Goal: Task Accomplishment & Management: Use online tool/utility

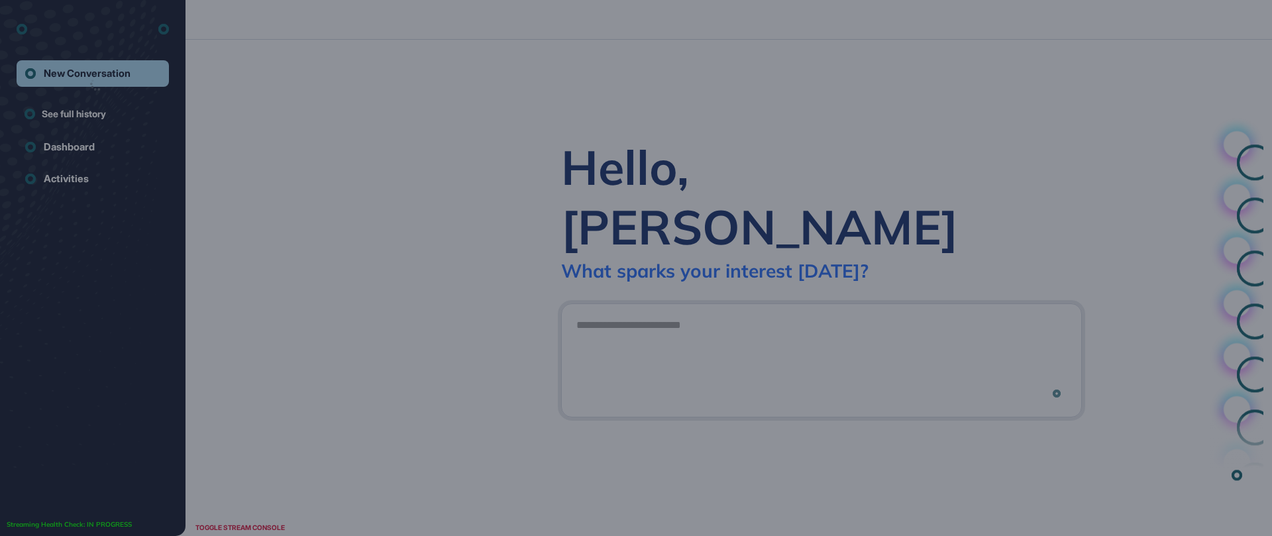
scroll to position [1, 1]
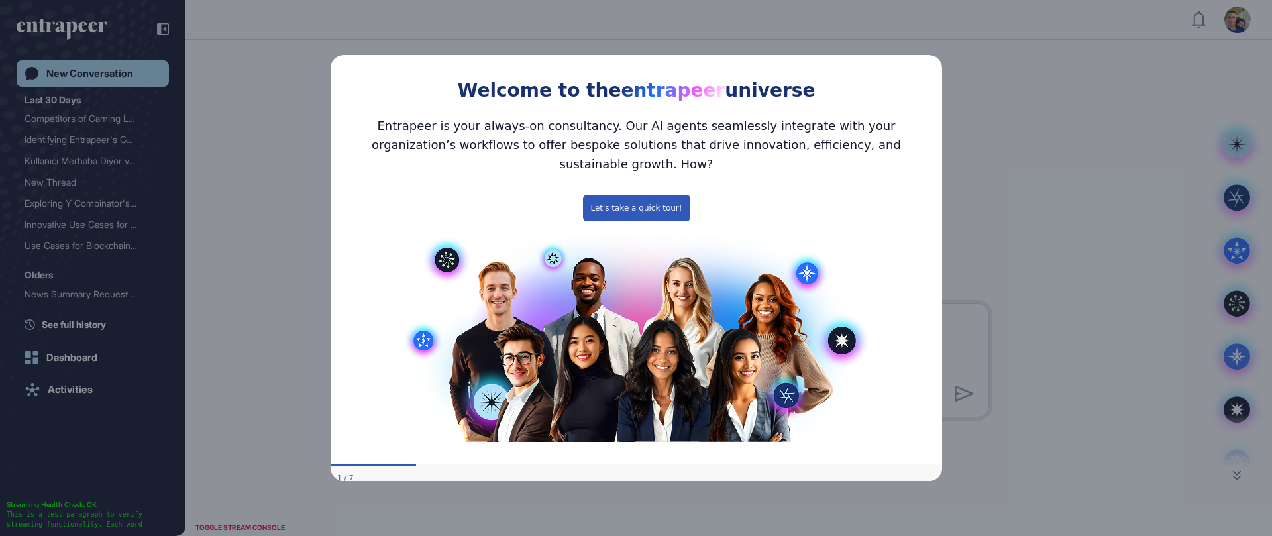
drag, startPoint x: 935, startPoint y: 62, endPoint x: 1269, endPoint y: 116, distance: 338.9
click at [935, 56] on icon "Close Preview" at bounding box center [933, 53] width 5 height 5
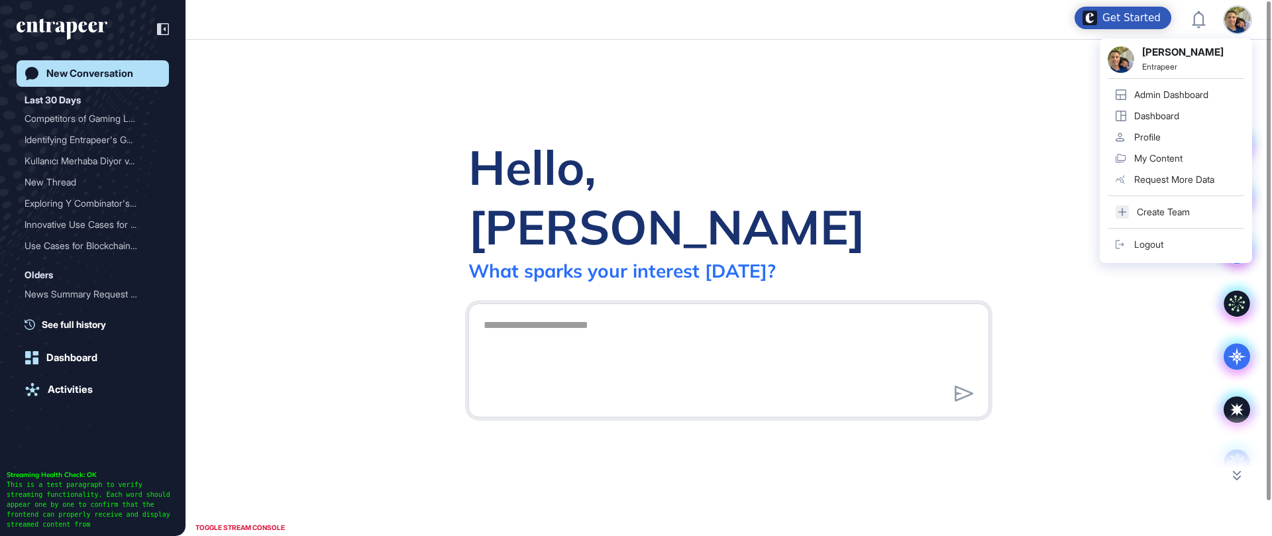
click at [1182, 91] on div "Admin Dashboard" at bounding box center [1171, 94] width 74 height 11
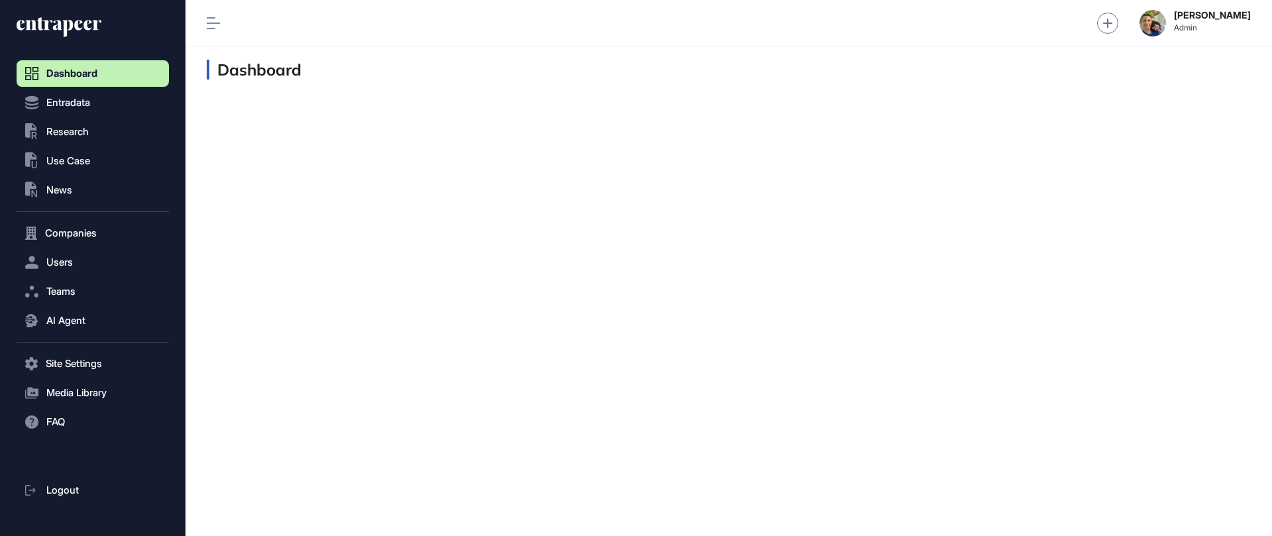
scroll to position [1, 1]
click at [76, 136] on span "Research" at bounding box center [67, 132] width 42 height 11
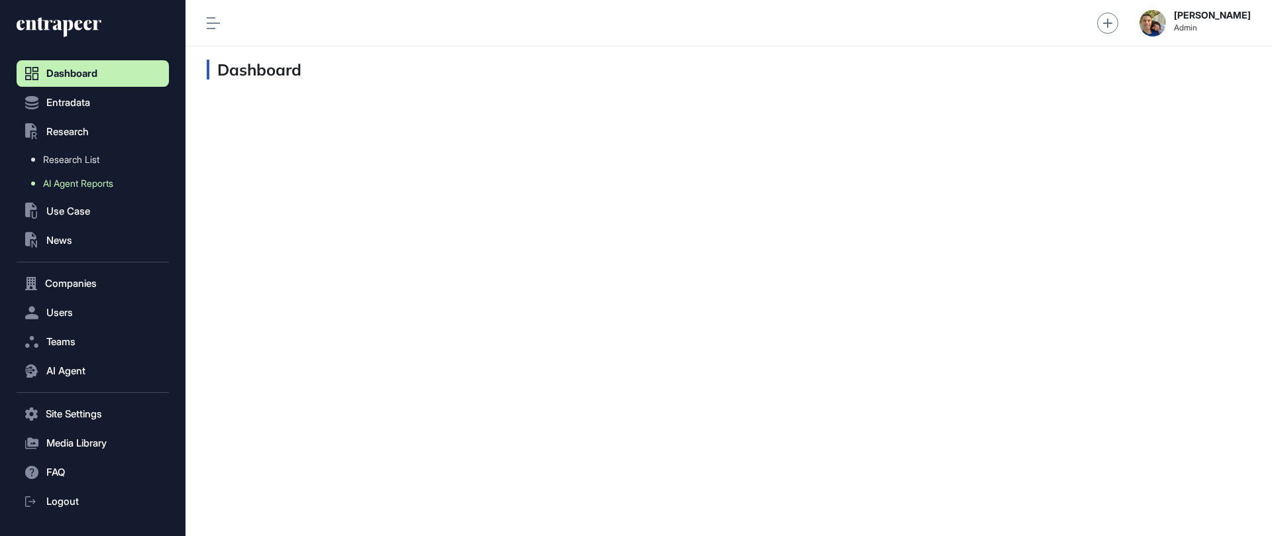
click at [68, 182] on span "AI Agent Reports" at bounding box center [78, 183] width 70 height 11
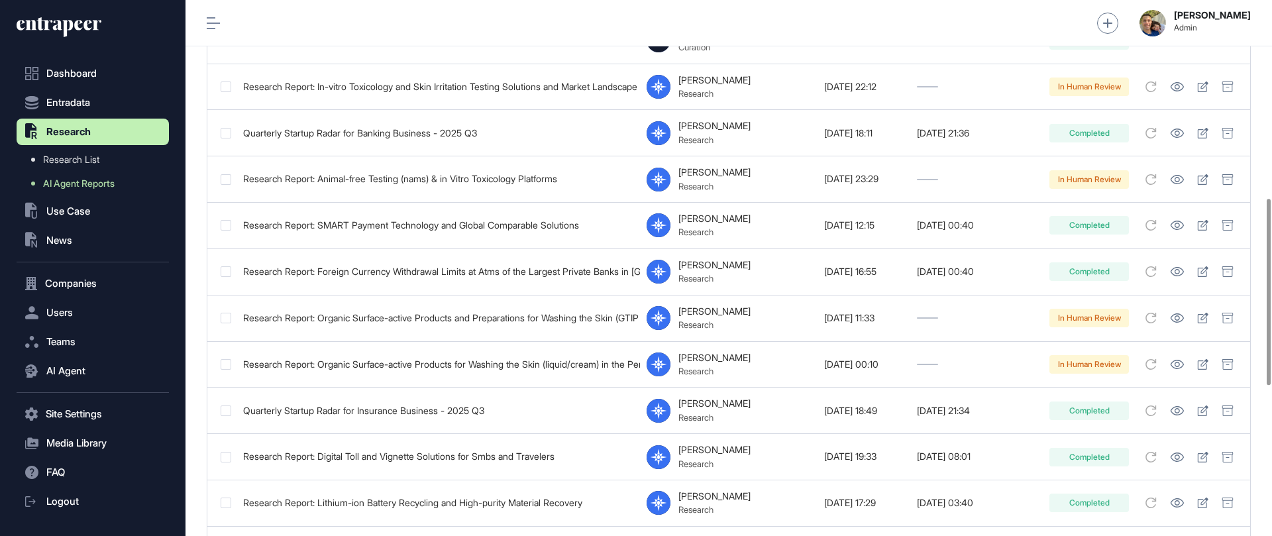
scroll to position [572, 0]
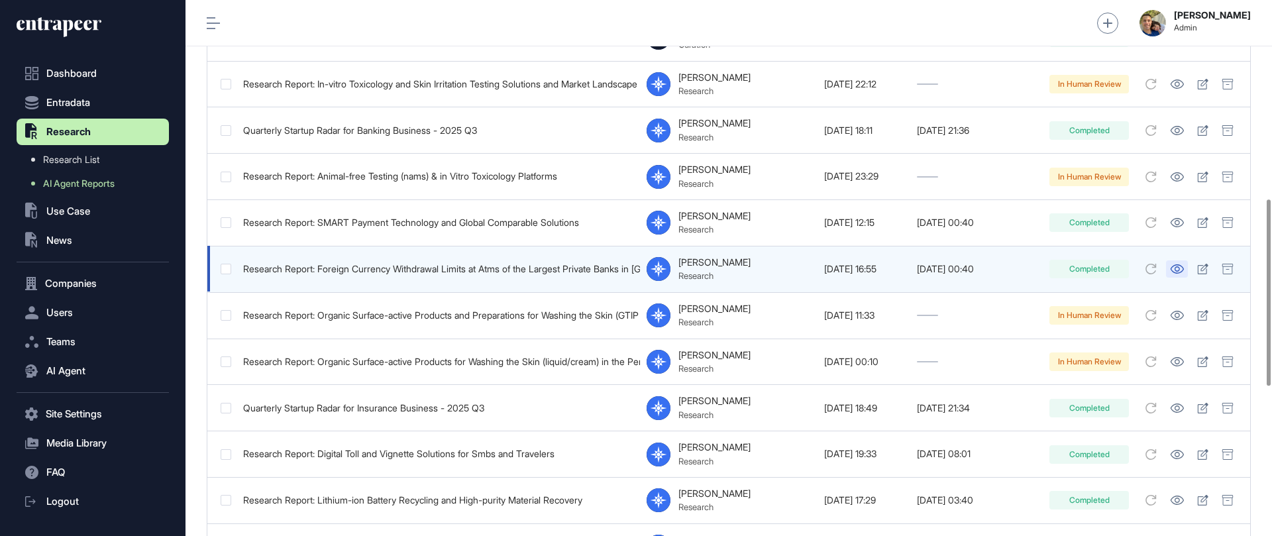
click at [1179, 268] on icon at bounding box center [1176, 268] width 13 height 9
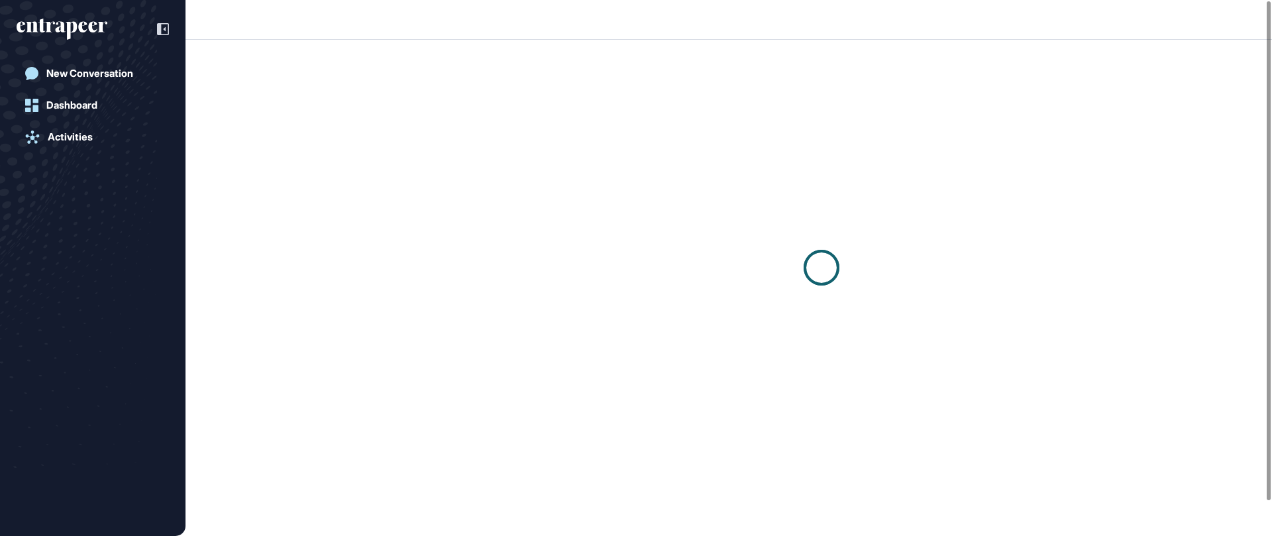
scroll to position [1, 1]
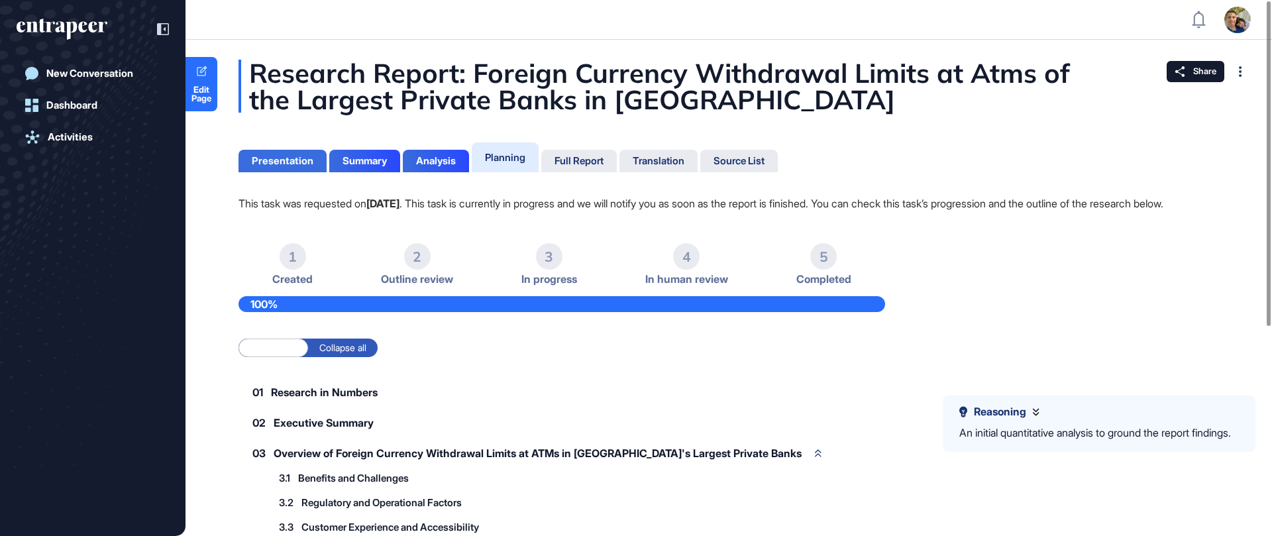
click at [295, 162] on div "Presentation" at bounding box center [283, 161] width 62 height 12
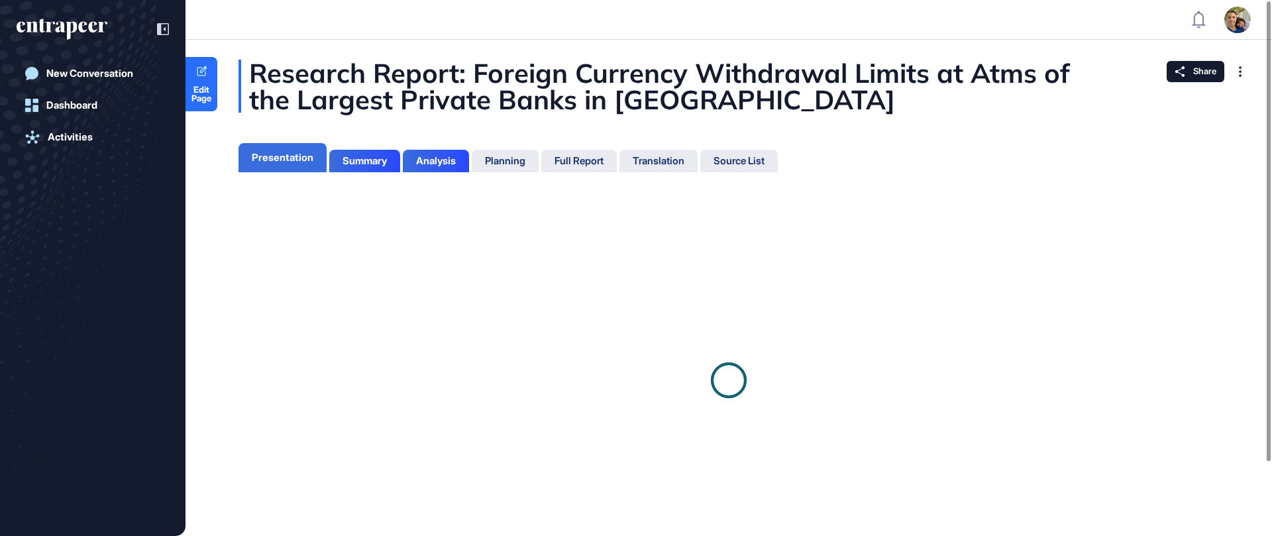
scroll to position [6, 1]
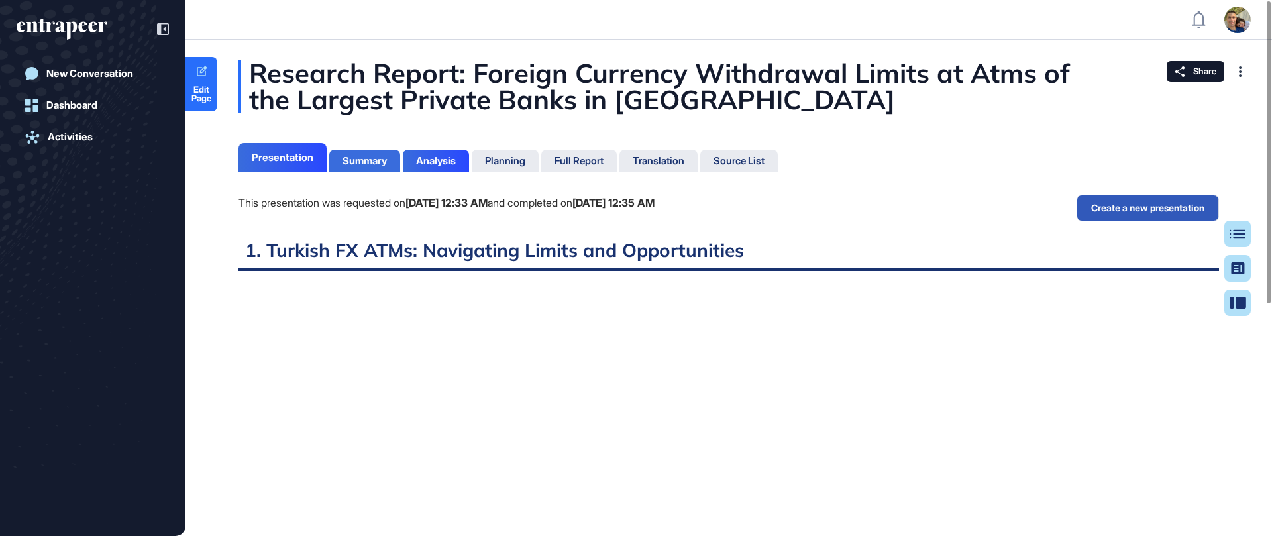
click at [367, 157] on div "Summary" at bounding box center [364, 161] width 44 height 12
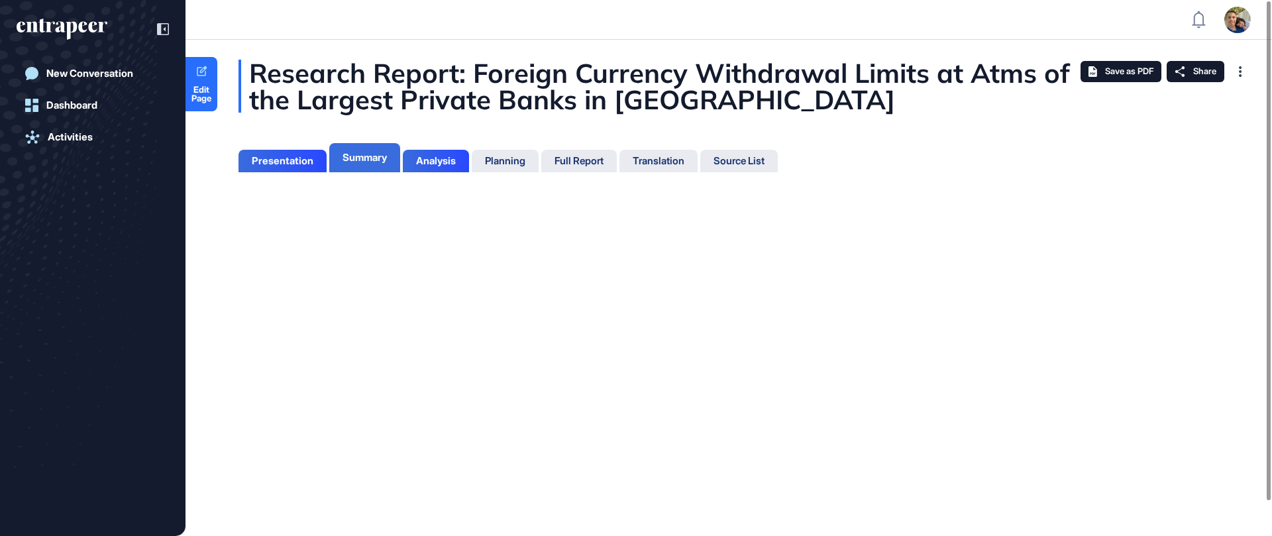
scroll to position [6, 1]
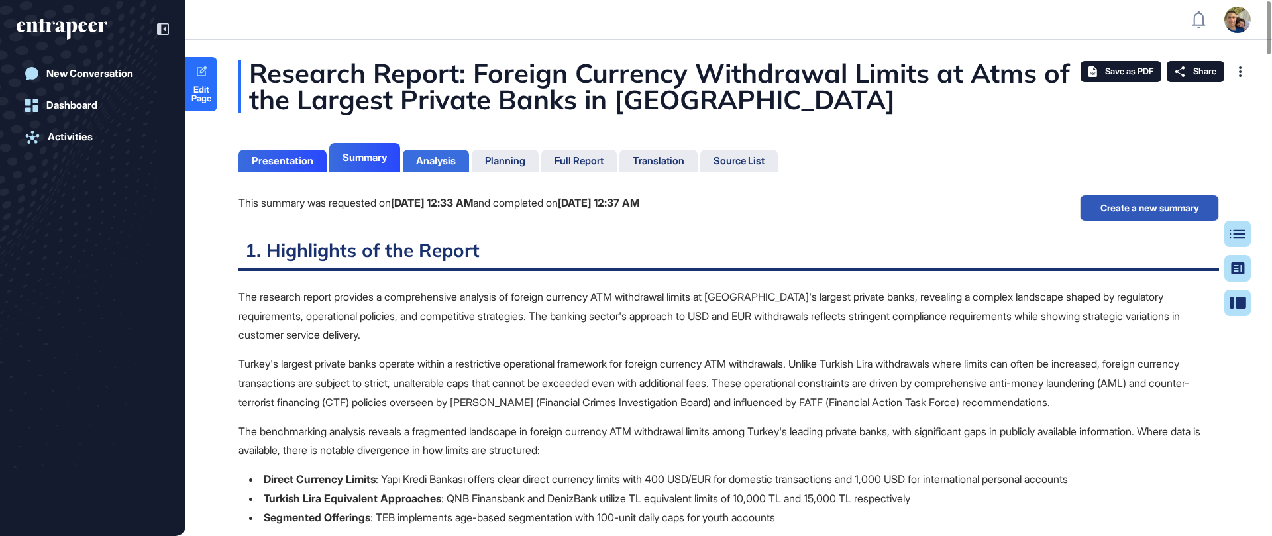
click at [438, 159] on div "Analysis" at bounding box center [436, 161] width 40 height 12
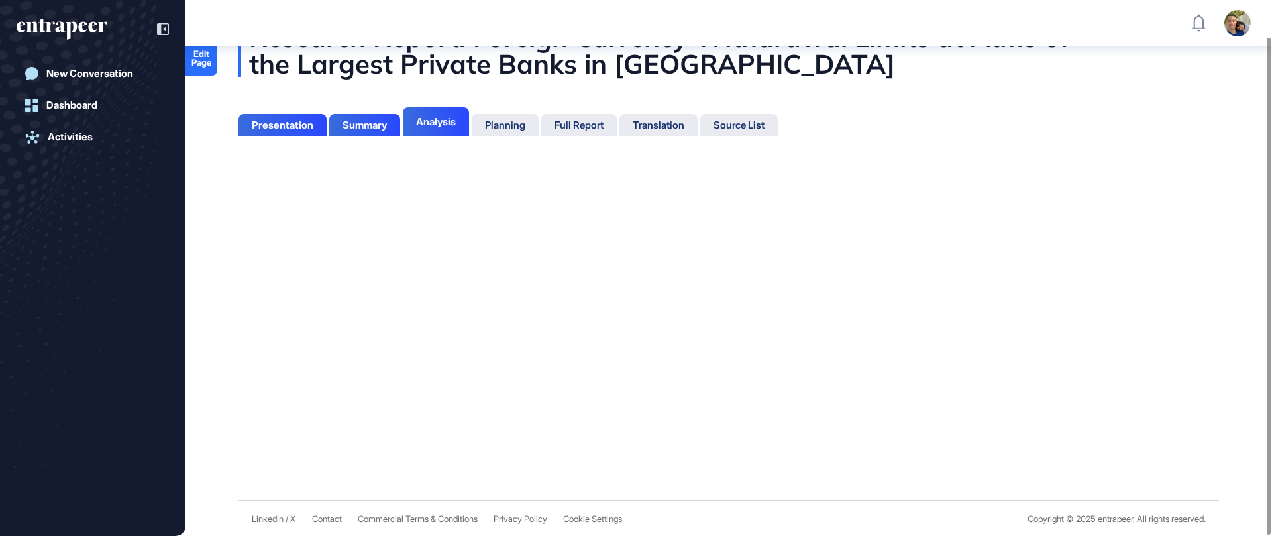
scroll to position [44, 0]
click at [516, 125] on div "Planning" at bounding box center [505, 124] width 40 height 12
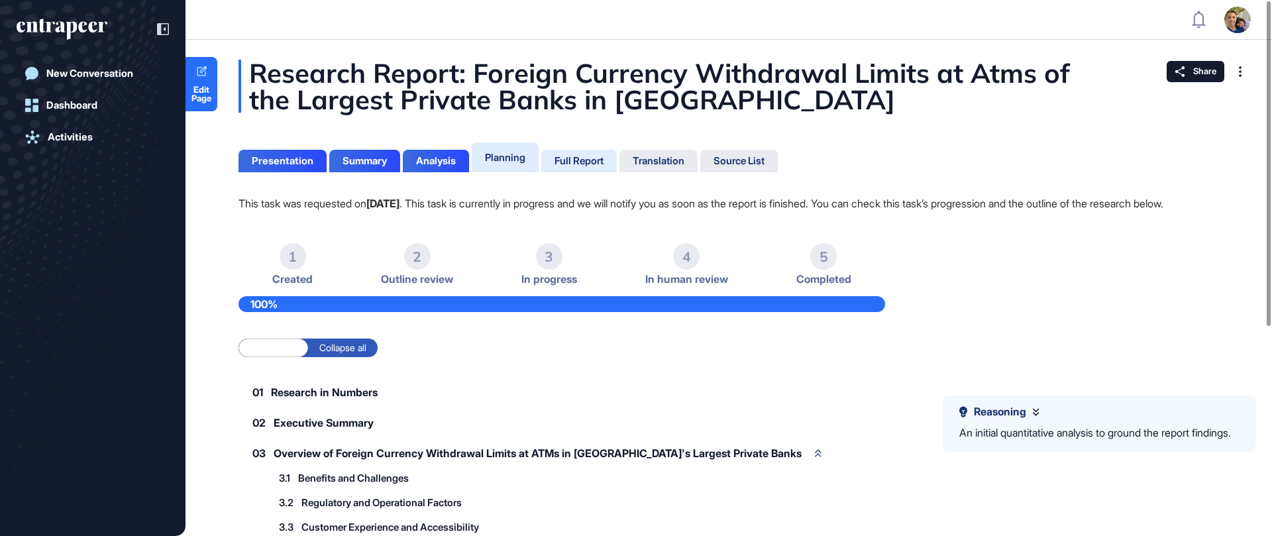
click at [584, 162] on div "Full Report" at bounding box center [578, 161] width 49 height 12
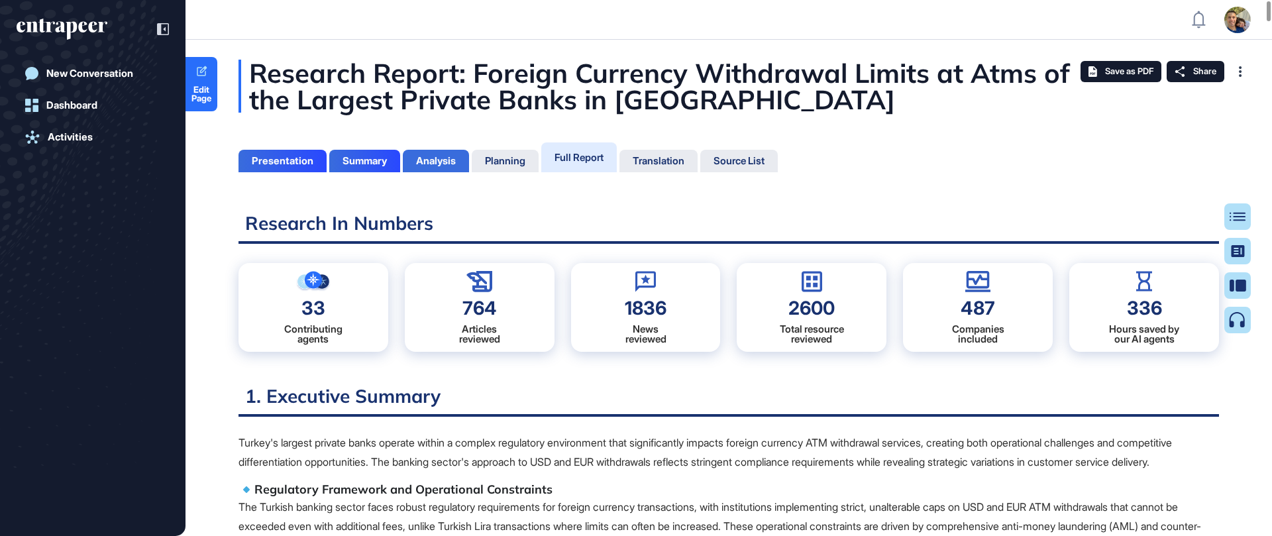
click at [441, 159] on div "Analysis" at bounding box center [436, 161] width 40 height 12
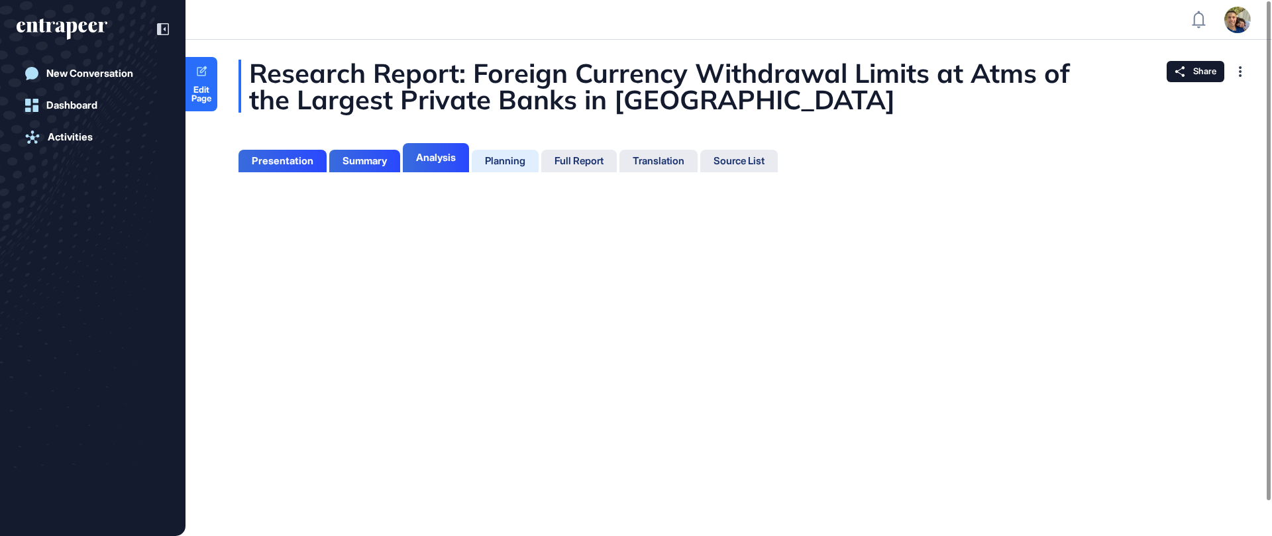
click at [507, 160] on div "Planning" at bounding box center [505, 161] width 40 height 12
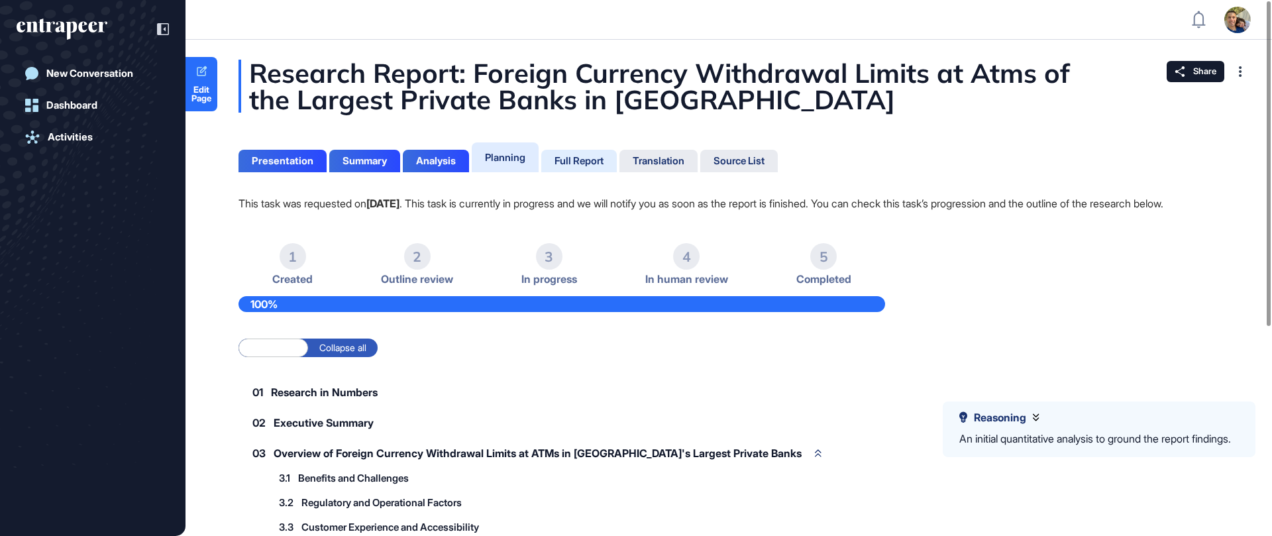
click at [582, 160] on div "Full Report" at bounding box center [578, 161] width 49 height 12
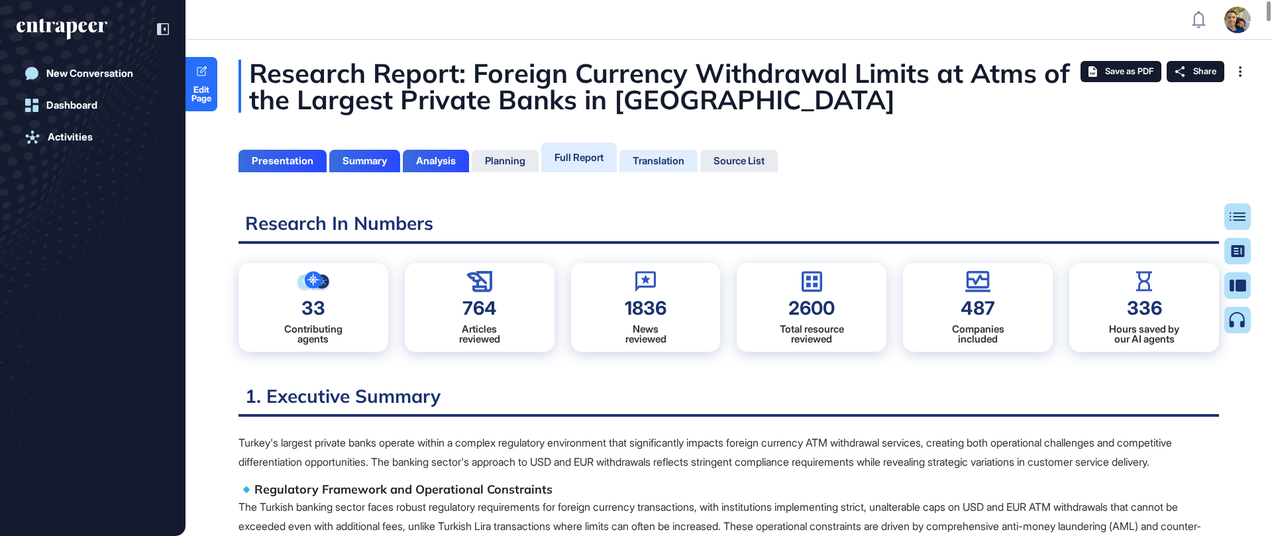
click at [641, 157] on div "Translation" at bounding box center [659, 161] width 52 height 12
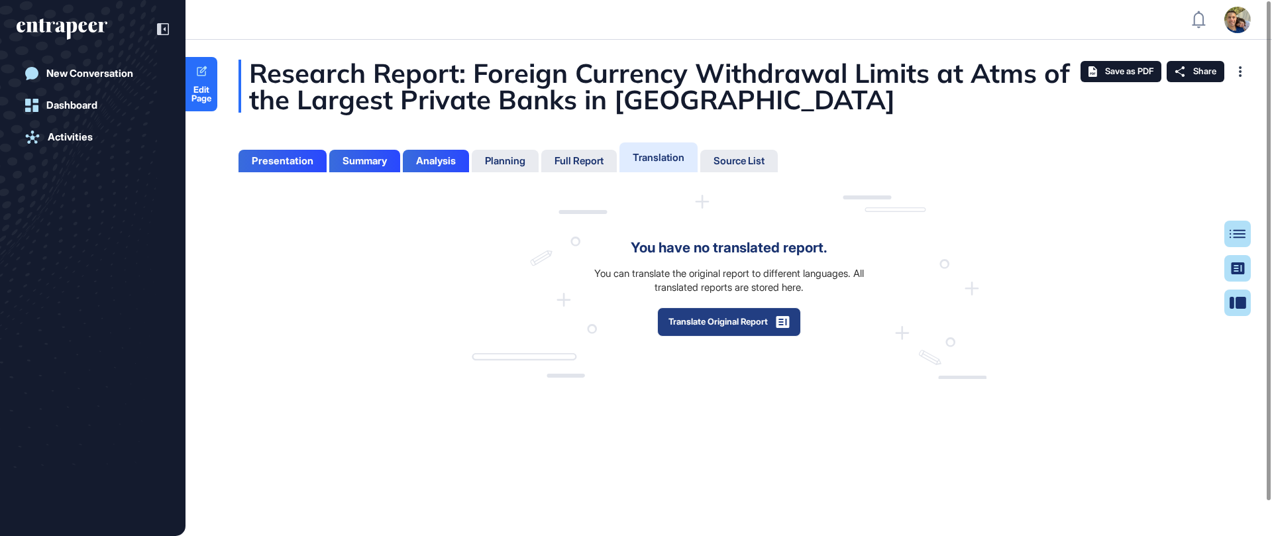
click at [719, 327] on button "Translate Original Report" at bounding box center [729, 321] width 144 height 29
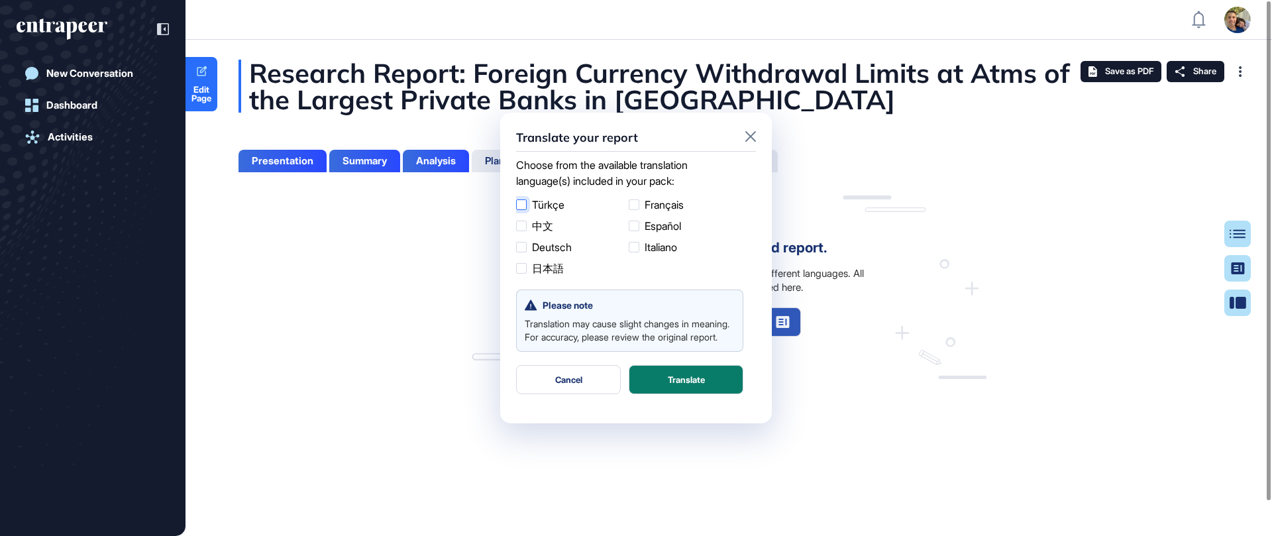
click at [522, 205] on div at bounding box center [521, 204] width 11 height 11
click at [753, 134] on icon at bounding box center [750, 136] width 11 height 11
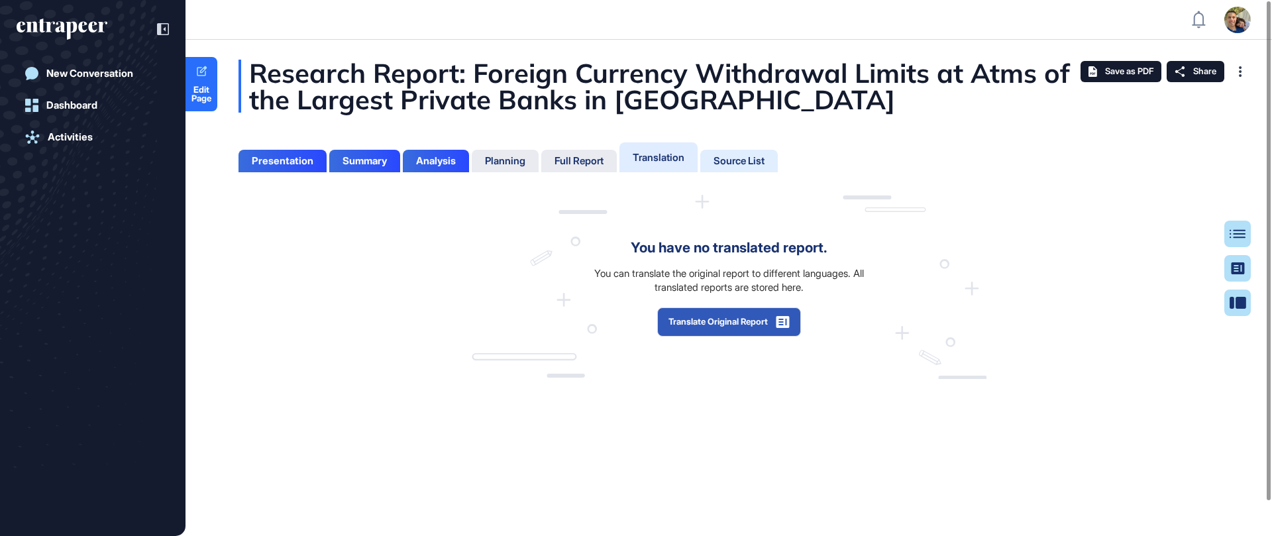
click at [743, 161] on div "Source List" at bounding box center [738, 161] width 51 height 12
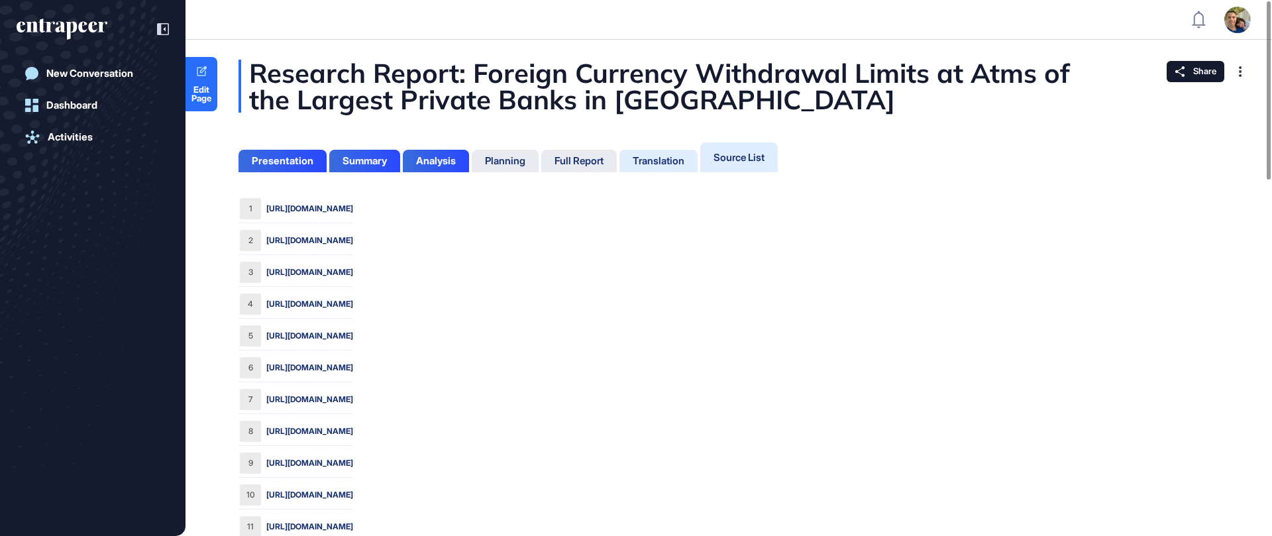
click at [666, 158] on div "Translation" at bounding box center [659, 161] width 52 height 12
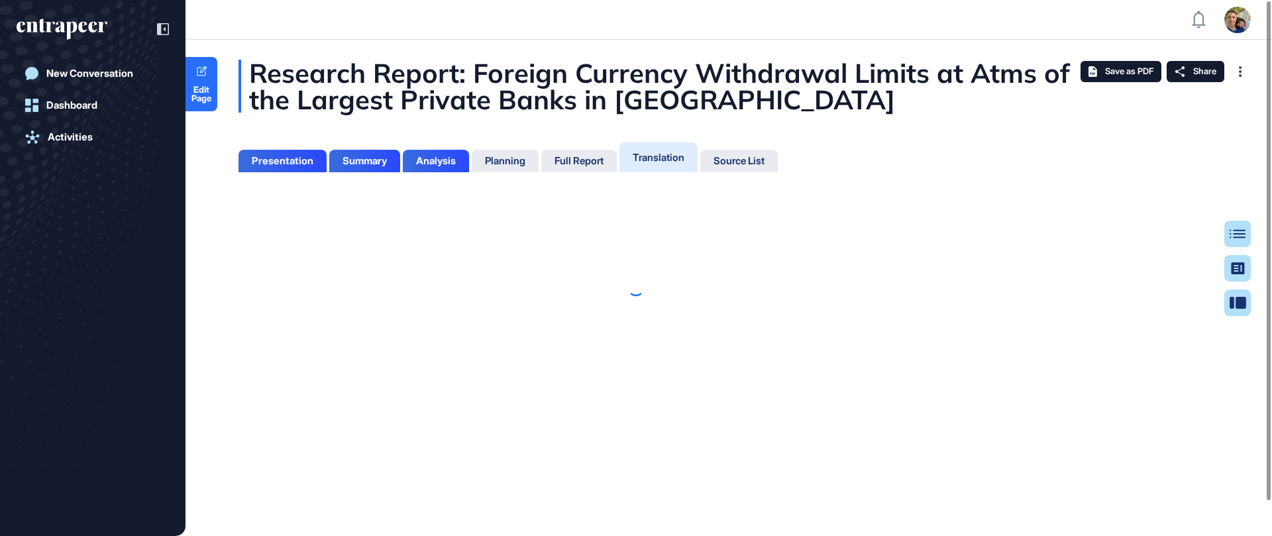
scroll to position [470, 3]
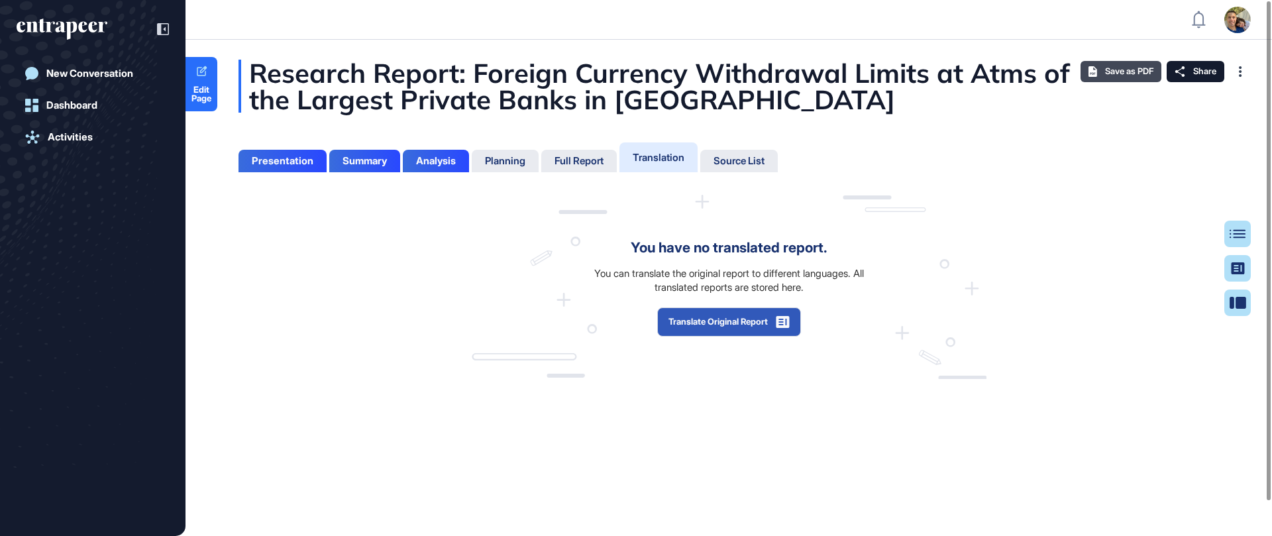
click at [1123, 76] on span "Save as PDF" at bounding box center [1129, 71] width 48 height 11
click at [1133, 115] on div "Research Report: Foreign Currency Withdrawal Limits at Atms of the Largest Priv…" at bounding box center [728, 219] width 1086 height 319
click at [281, 160] on div "Presentation" at bounding box center [283, 161] width 62 height 12
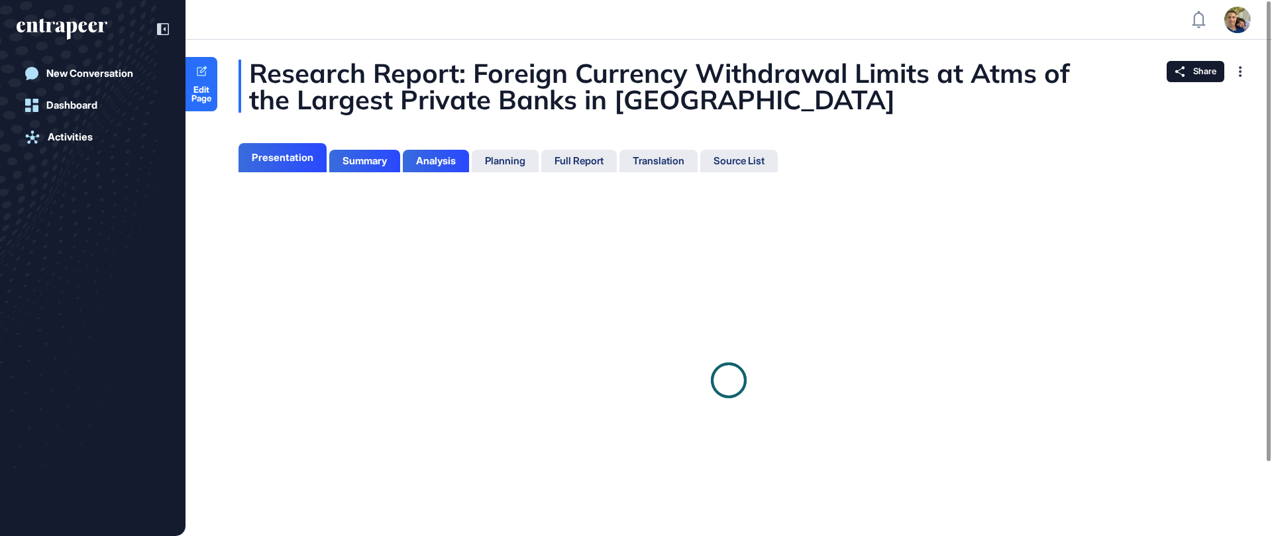
scroll to position [6, 1]
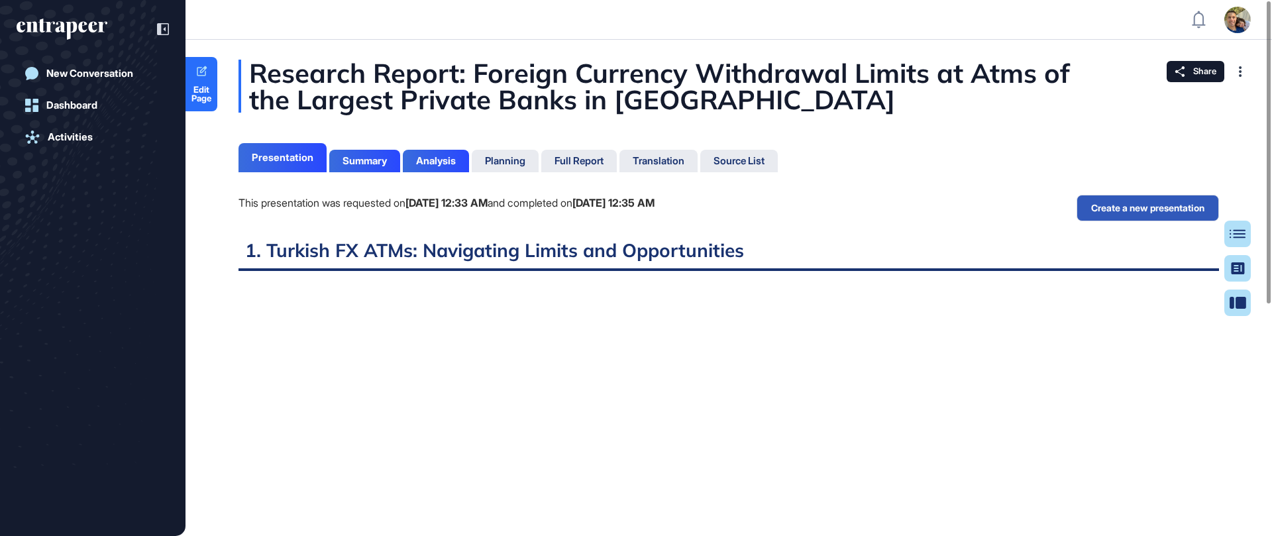
scroll to position [470, 3]
click at [587, 157] on div "Full Report" at bounding box center [578, 161] width 49 height 12
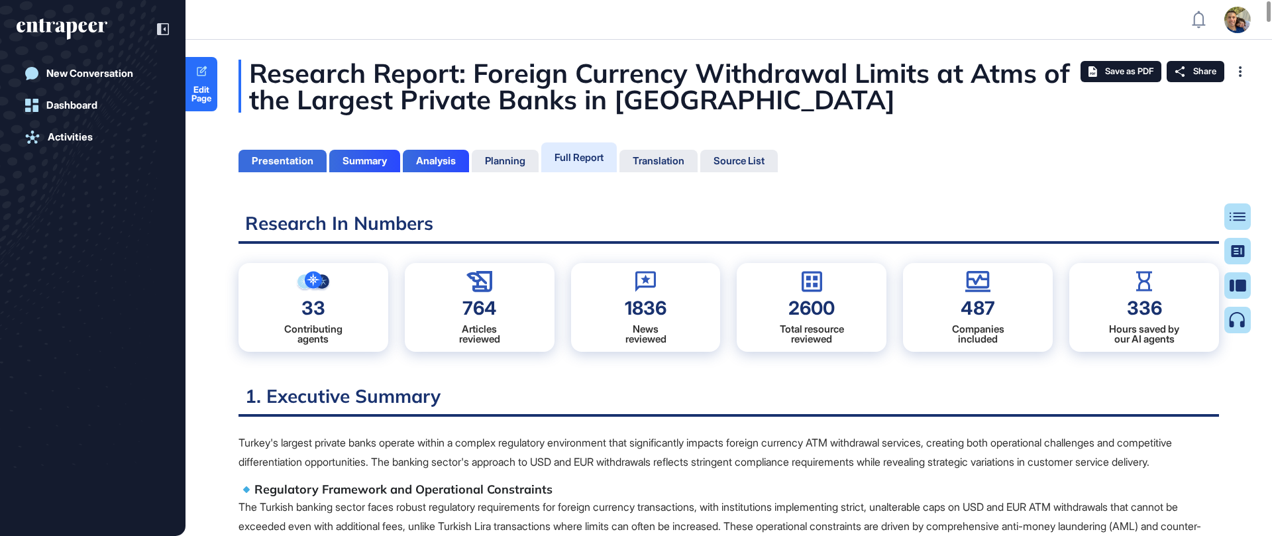
click at [287, 160] on div "Presentation" at bounding box center [283, 161] width 62 height 12
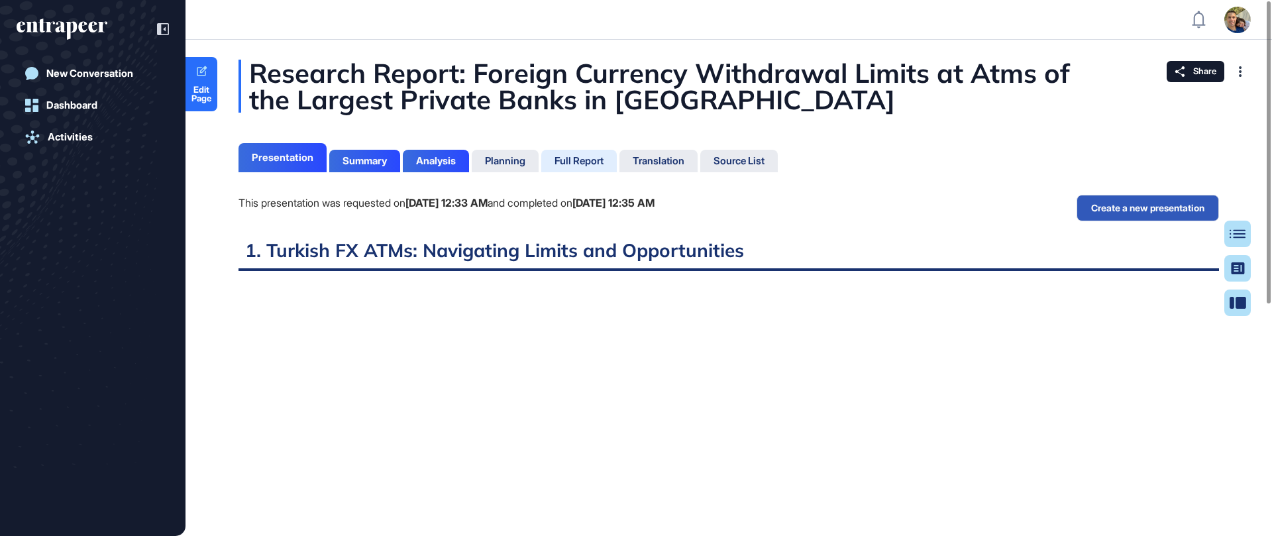
click at [587, 157] on div "Full Report" at bounding box center [578, 161] width 49 height 12
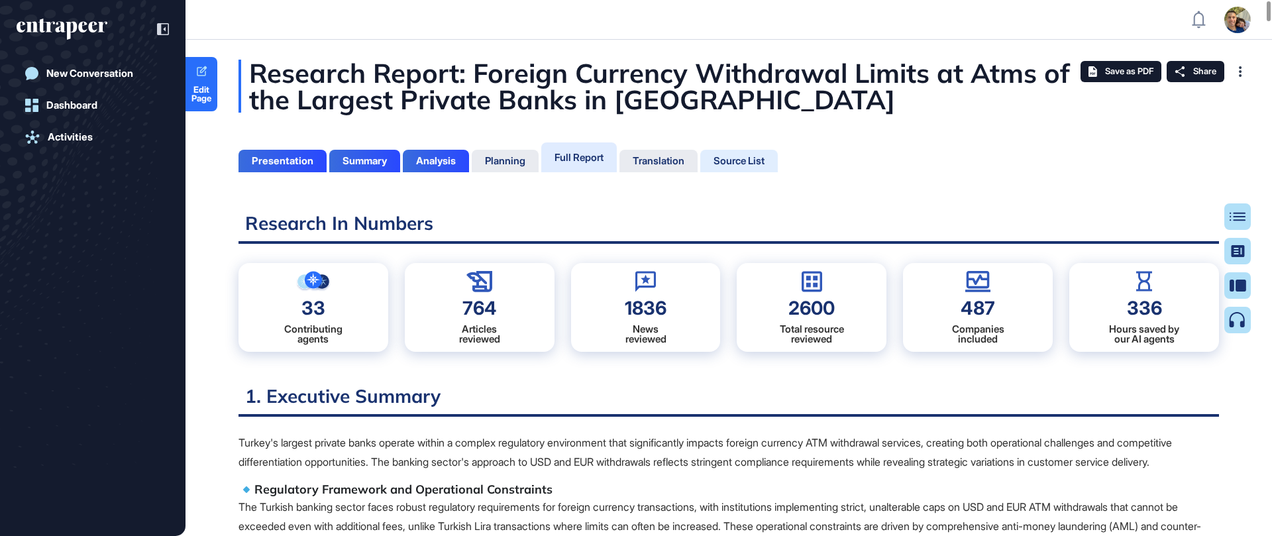
click at [764, 160] on div "Source List" at bounding box center [738, 161] width 51 height 12
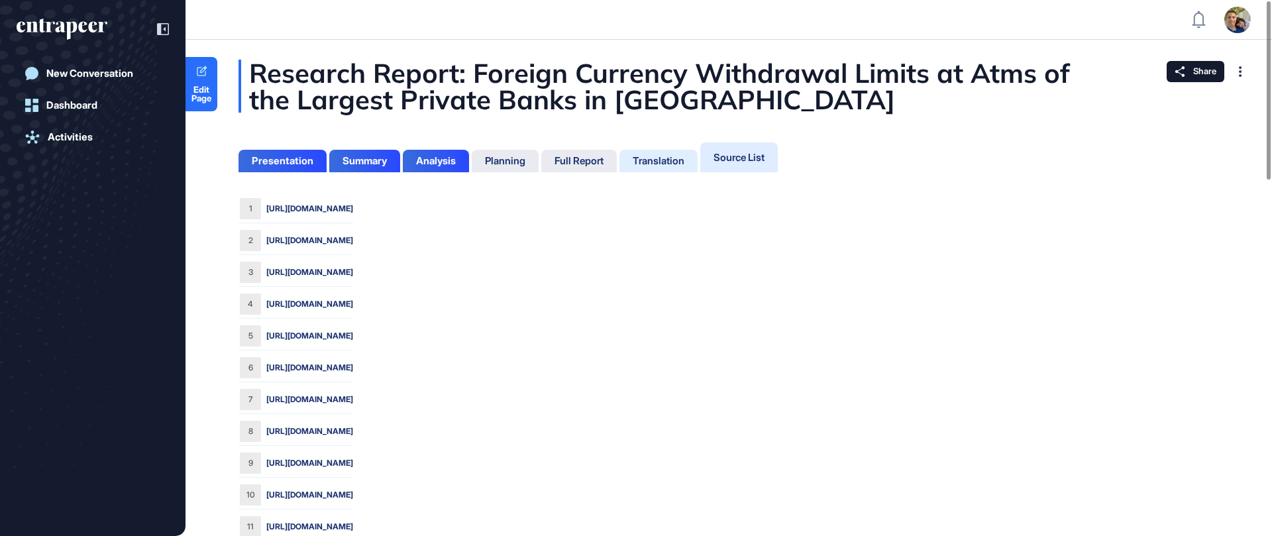
click at [642, 157] on div "Translation" at bounding box center [659, 161] width 52 height 12
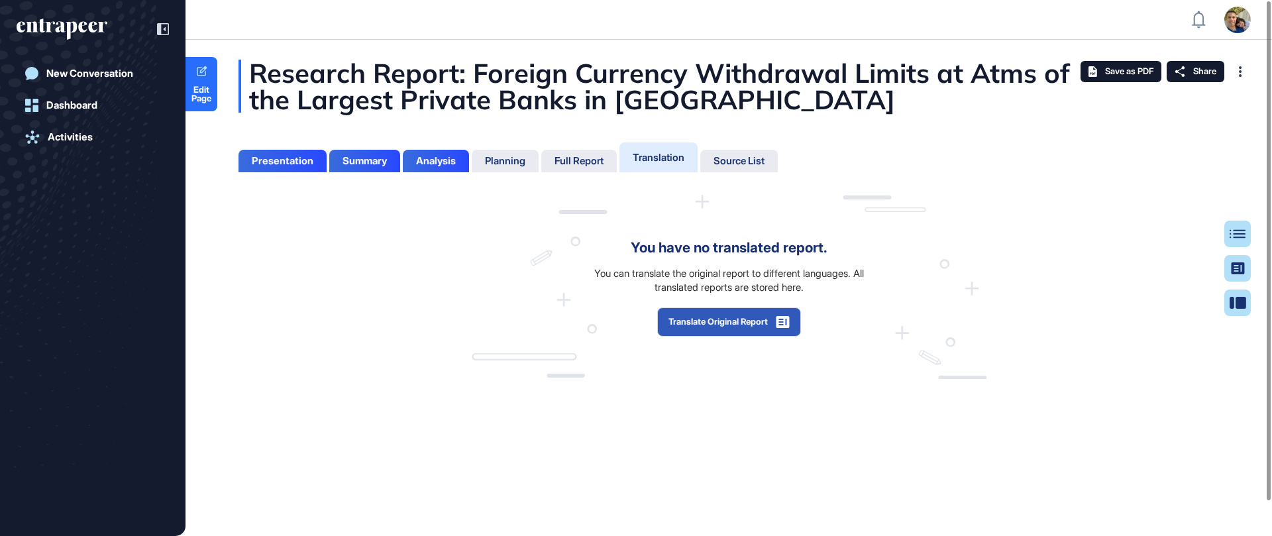
click at [1096, 167] on div "Research Report: Foreign Currency Withdrawal Limits at Atms of the Largest Priv…" at bounding box center [728, 219] width 1086 height 319
click at [1235, 233] on icon at bounding box center [1243, 233] width 16 height 9
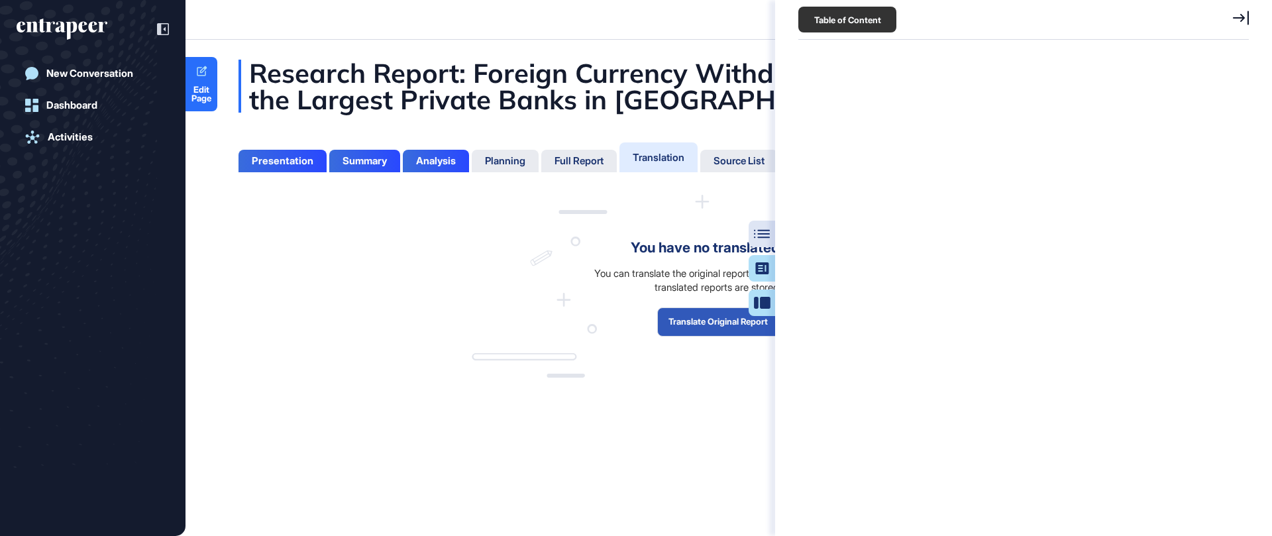
click at [1236, 19] on icon at bounding box center [1241, 18] width 16 height 15
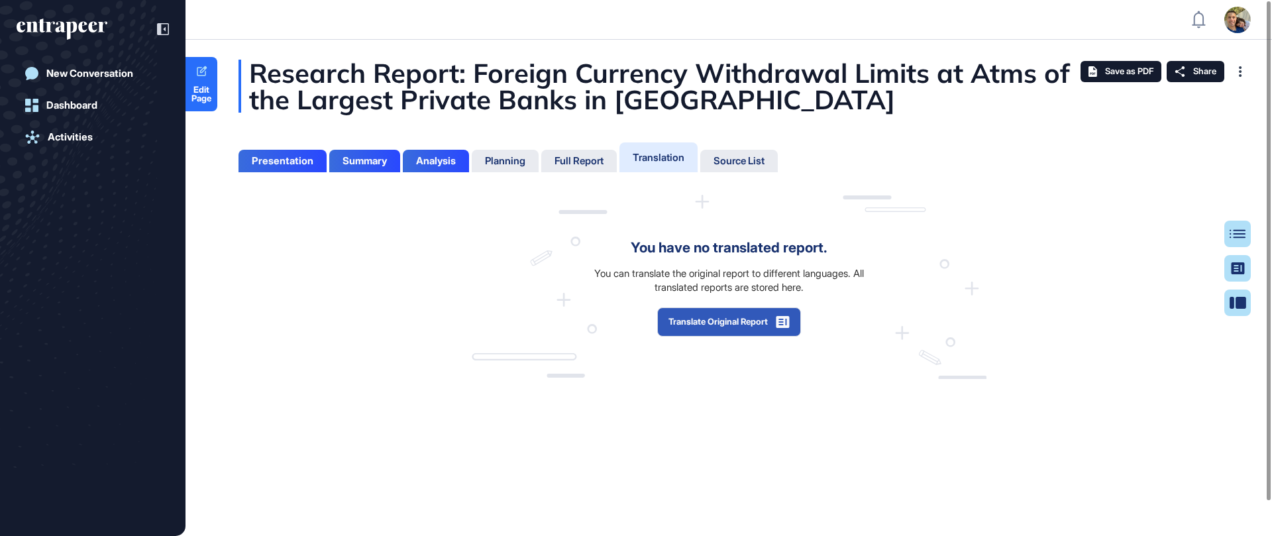
click at [960, 154] on div "Research Report: Foreign Currency Withdrawal Limits at Atms of the Largest Priv…" at bounding box center [728, 219] width 1086 height 319
click at [1033, 236] on div "You have no translated report. You can translate the original report to differe…" at bounding box center [728, 287] width 980 height 184
click at [1236, 308] on div at bounding box center [1242, 302] width 26 height 26
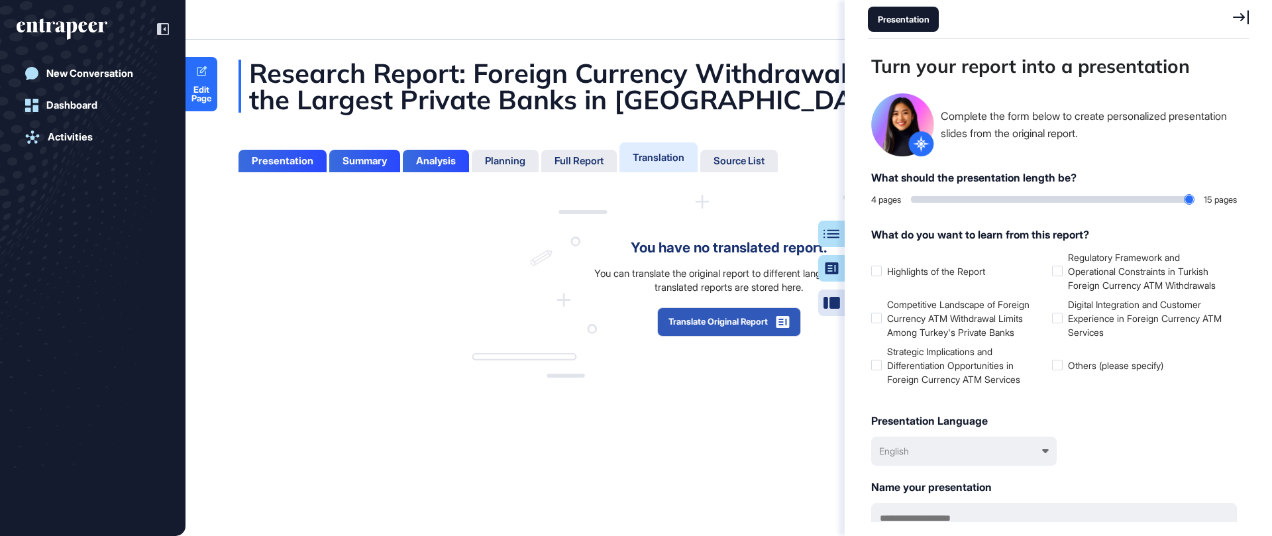
click at [1244, 16] on icon at bounding box center [1241, 17] width 16 height 15
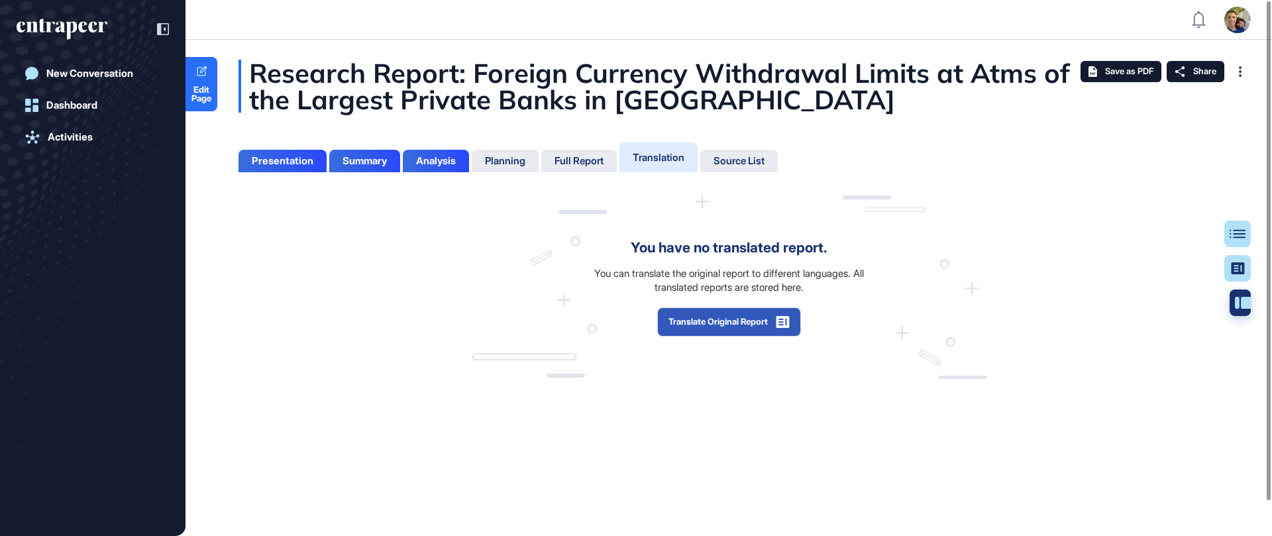
click at [1229, 303] on div at bounding box center [1242, 302] width 26 height 26
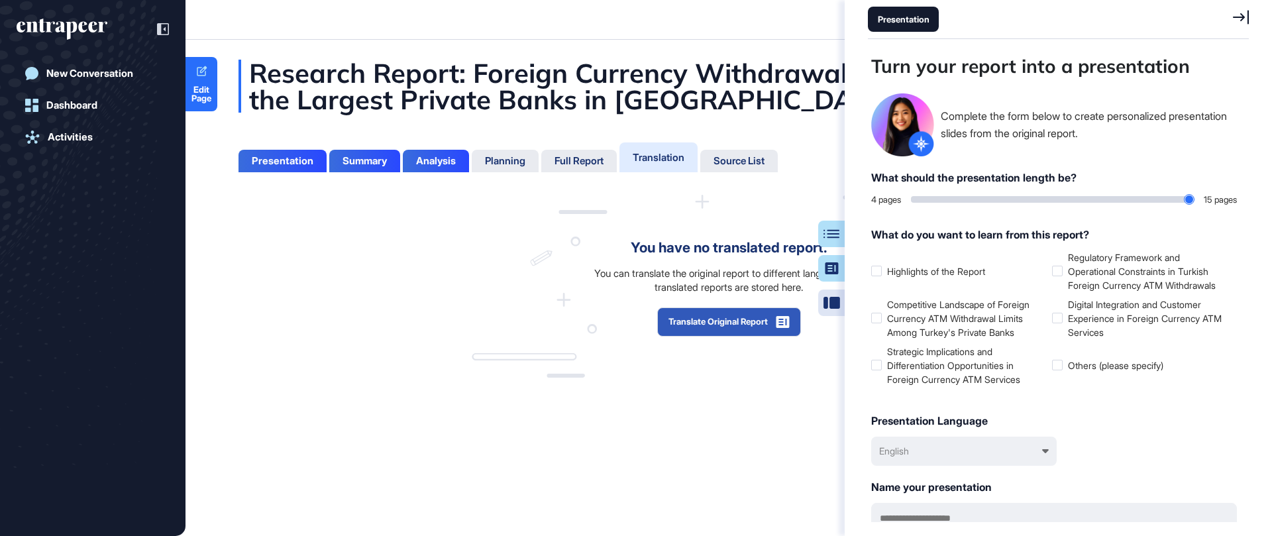
click at [1243, 16] on icon at bounding box center [1241, 17] width 16 height 14
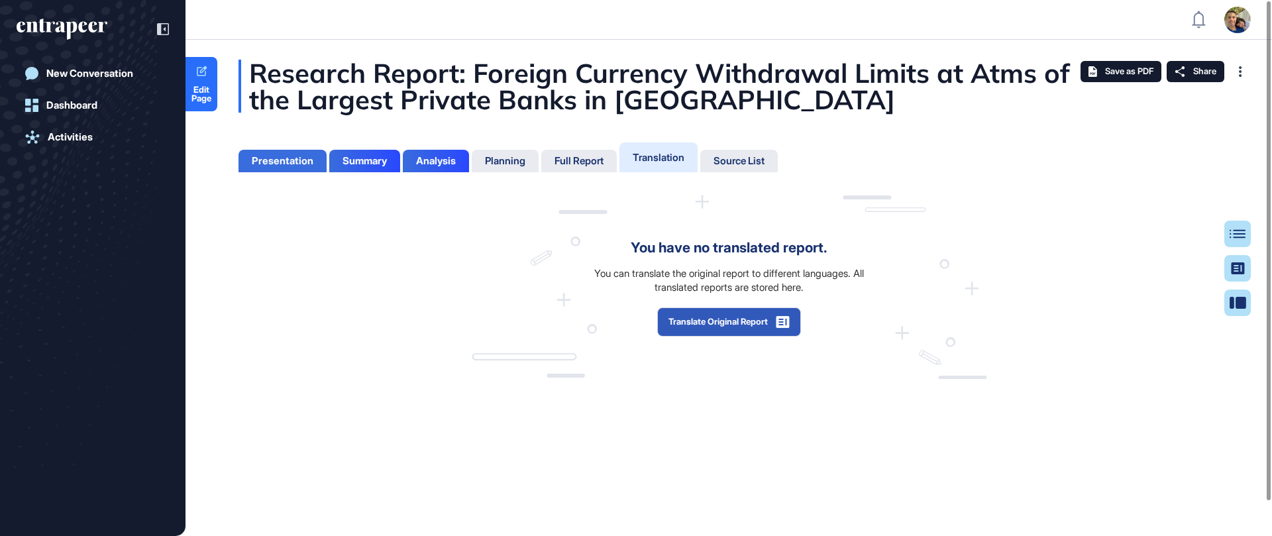
click at [279, 162] on div "Presentation" at bounding box center [283, 161] width 62 height 12
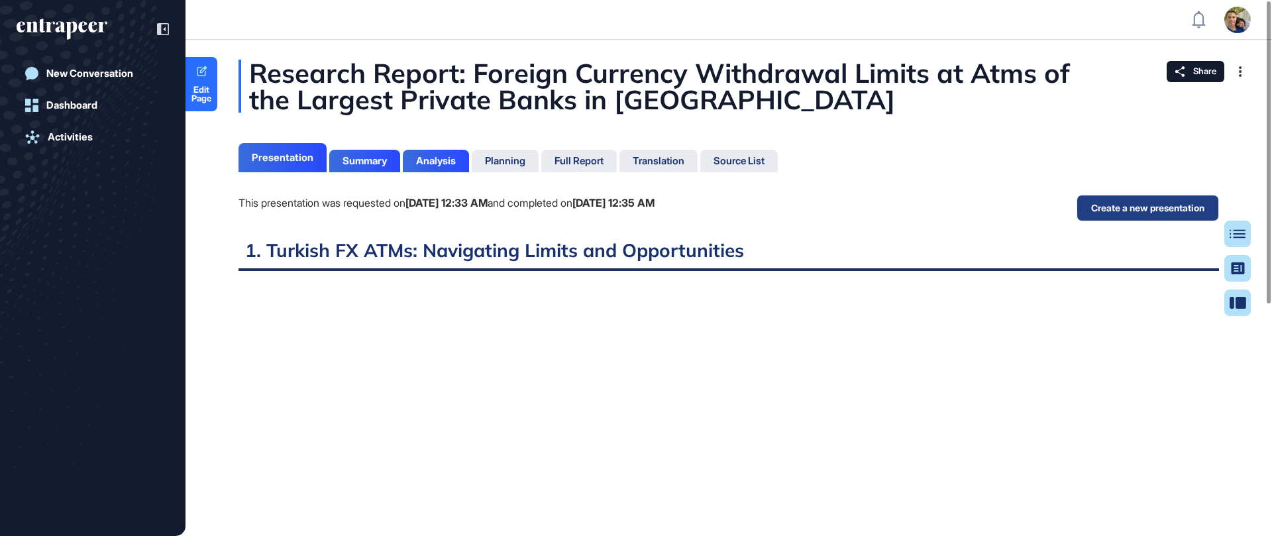
click at [1143, 206] on button "Create a new presentation" at bounding box center [1147, 208] width 142 height 26
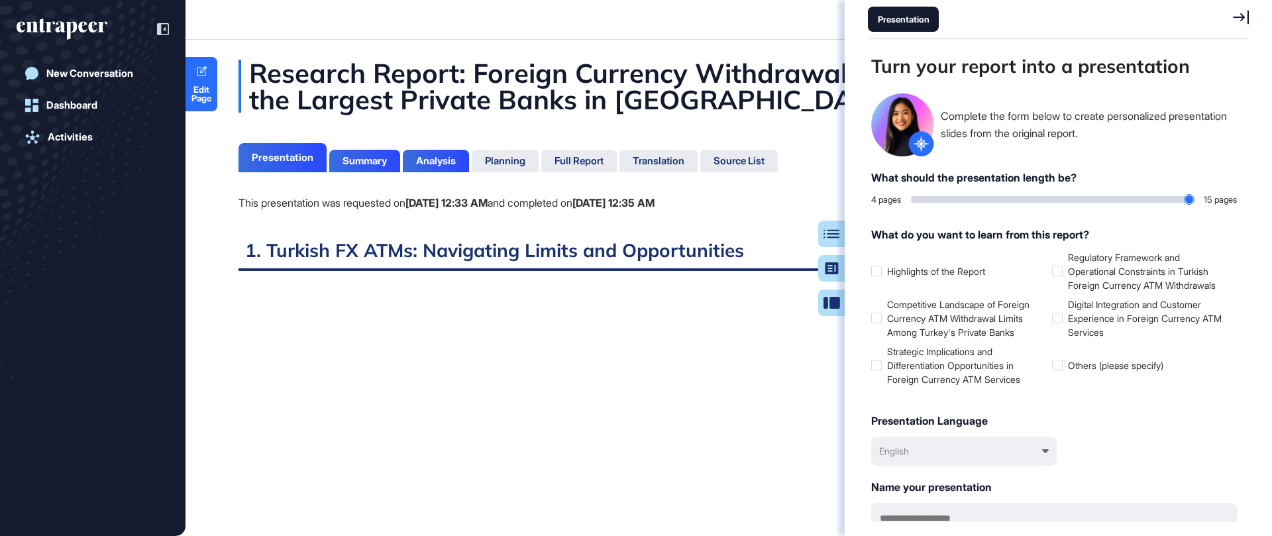
click at [1241, 14] on icon at bounding box center [1241, 17] width 16 height 14
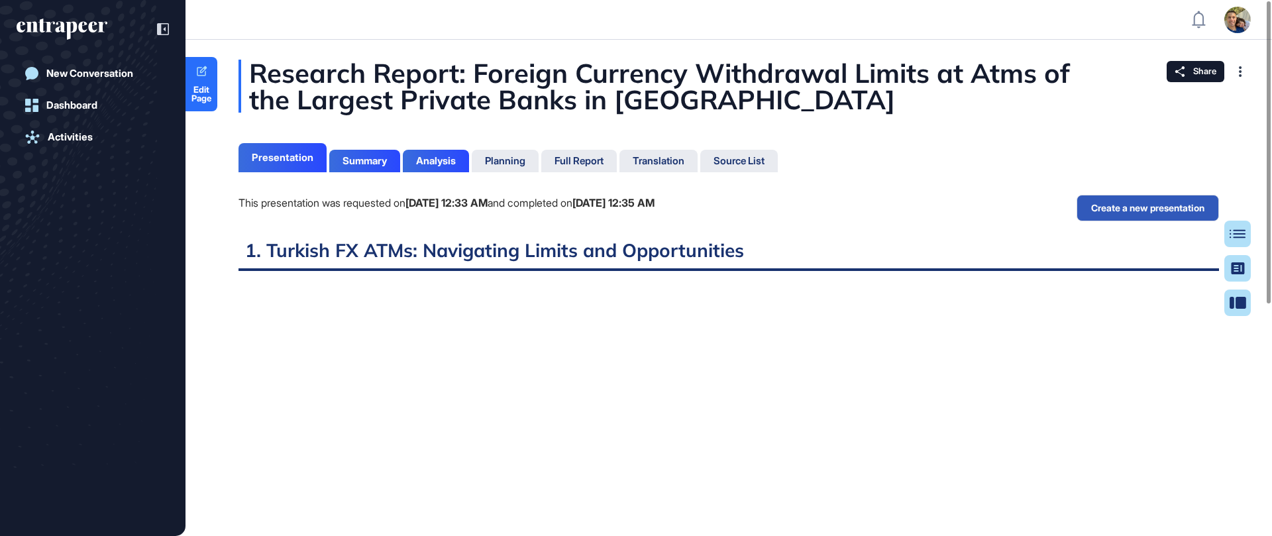
click at [918, 198] on div "This presentation was requested on Oct 1, 2025 at 12:33 AM and completed on Oct…" at bounding box center [728, 217] width 980 height 44
click at [160, 29] on icon at bounding box center [163, 29] width 12 height 12
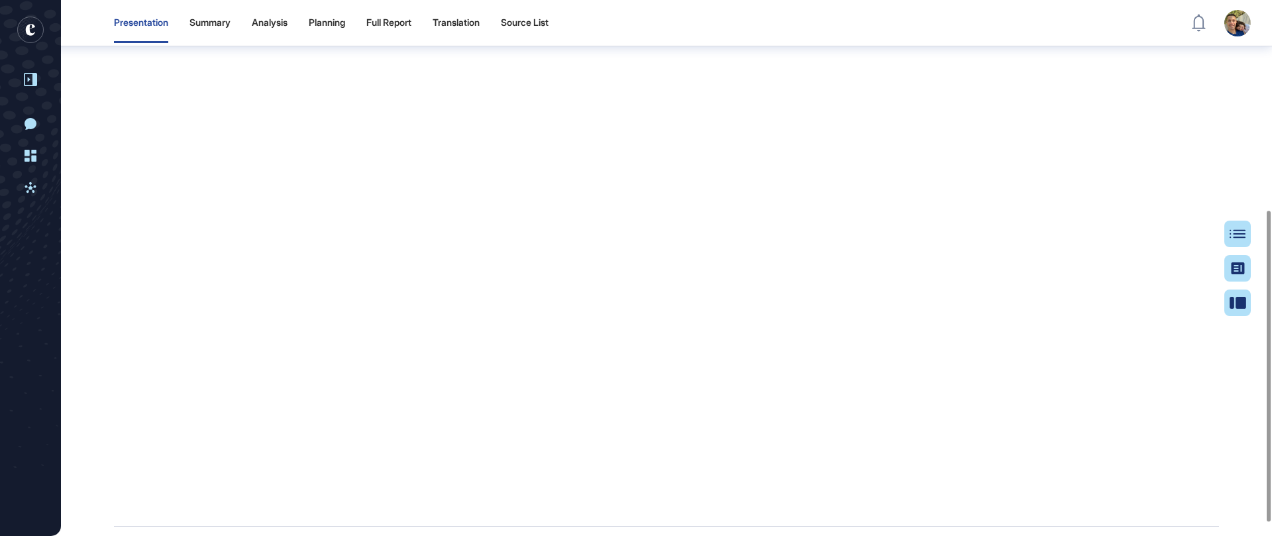
scroll to position [356, 0]
